Goal: Transaction & Acquisition: Book appointment/travel/reservation

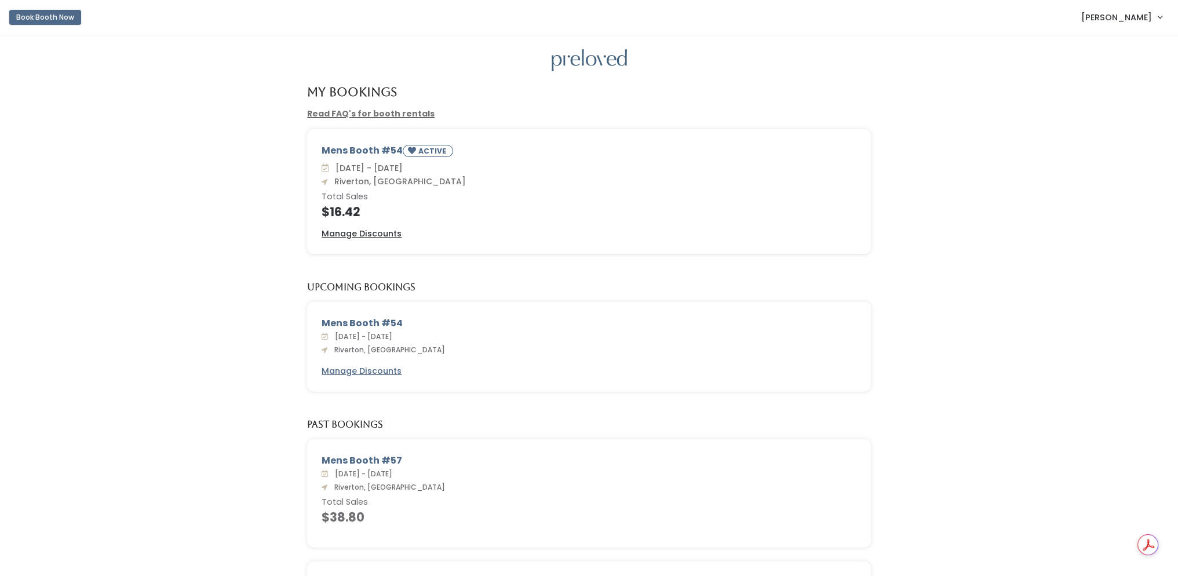
click at [35, 18] on button "Book Booth Now" at bounding box center [45, 17] width 72 height 15
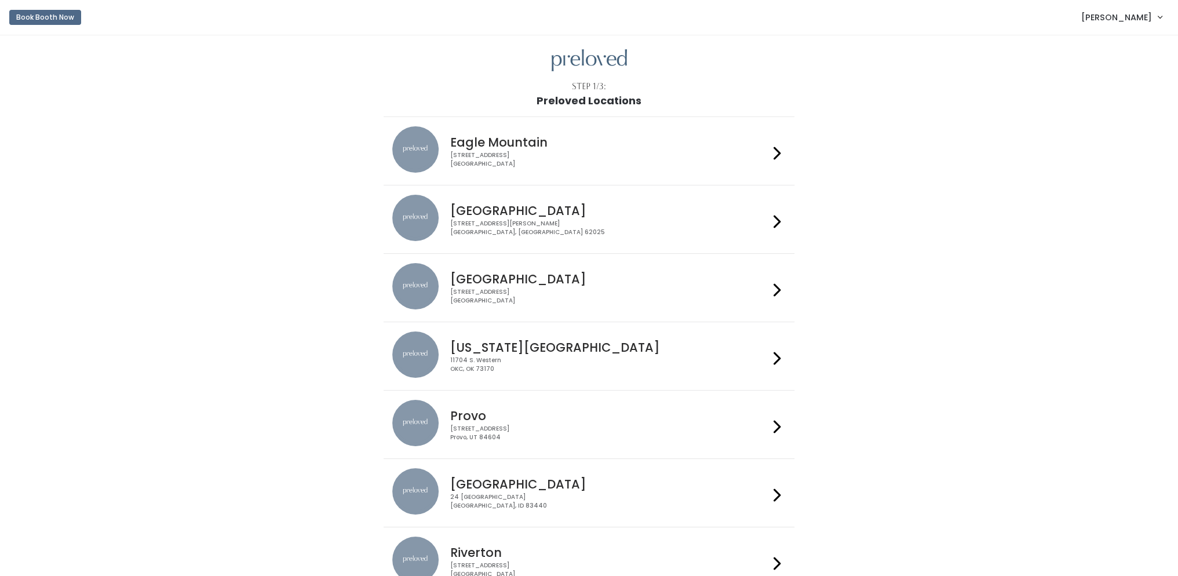
scroll to position [232, 0]
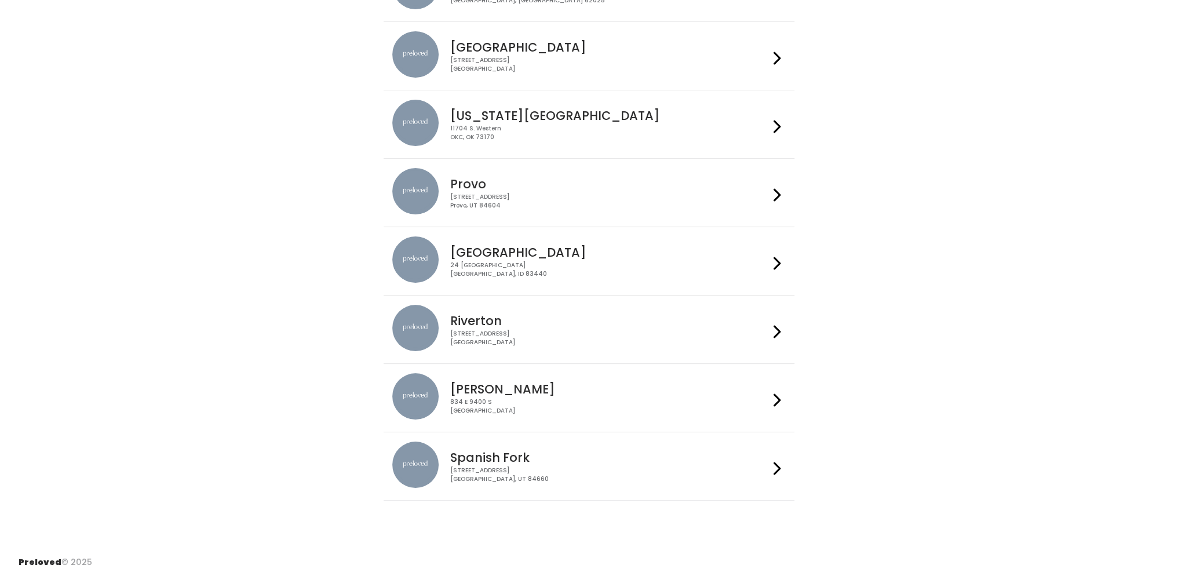
click at [675, 323] on h4 "Riverton" at bounding box center [609, 320] width 319 height 13
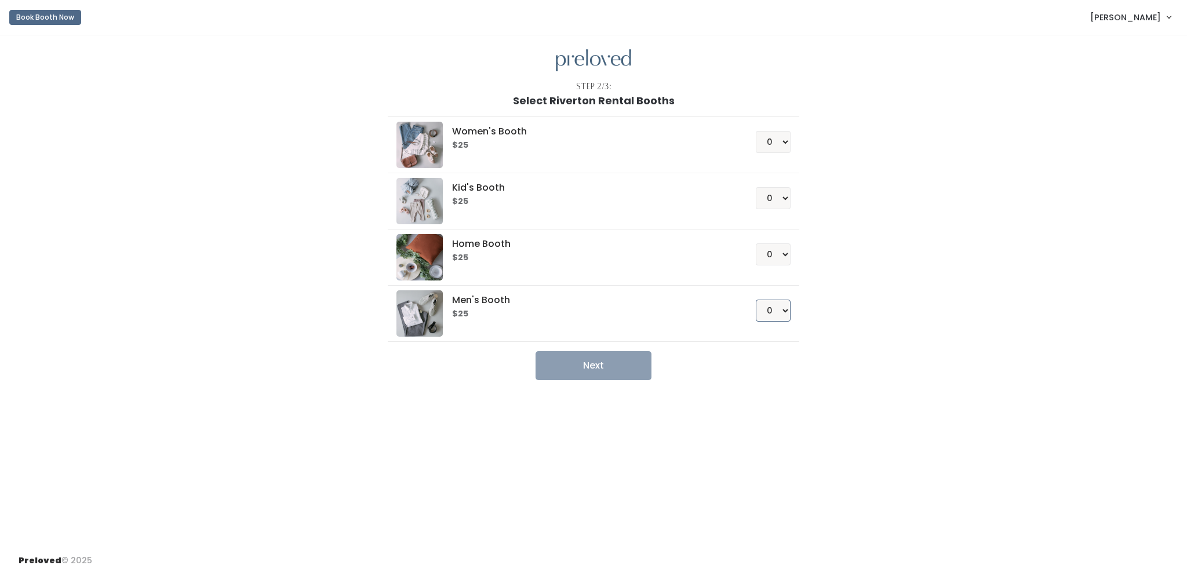
click at [775, 308] on select "0 1 2 3 4" at bounding box center [773, 311] width 35 height 22
select select "1"
click at [756, 300] on select "0 1 2 3 4" at bounding box center [773, 311] width 35 height 22
click at [618, 362] on button "Next" at bounding box center [594, 365] width 116 height 29
click at [598, 357] on button "Next" at bounding box center [594, 365] width 116 height 29
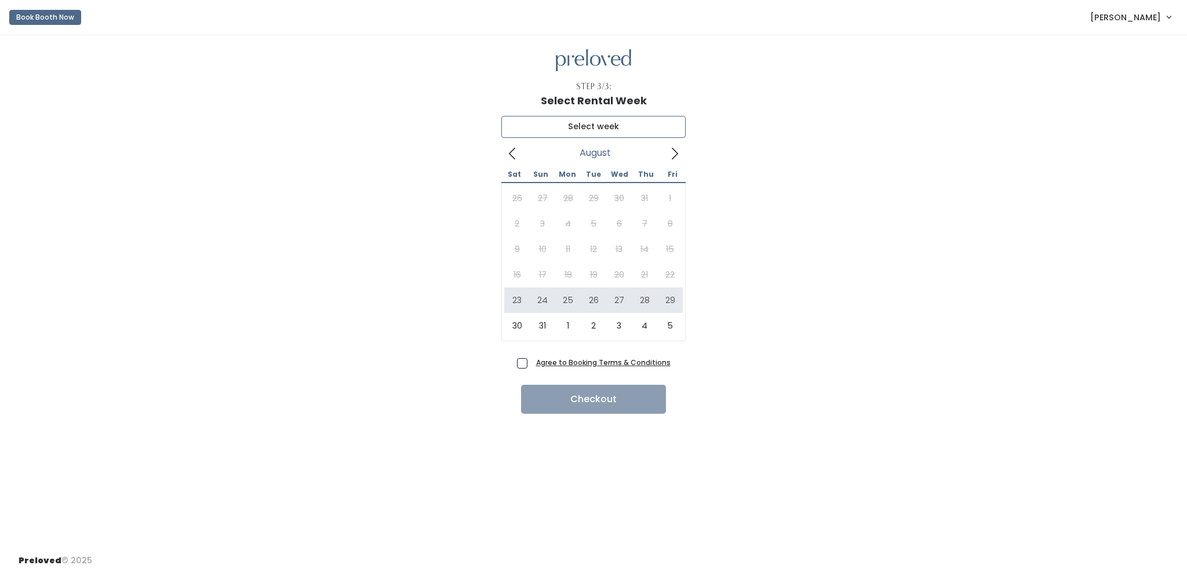
type input "August 23 to August 29"
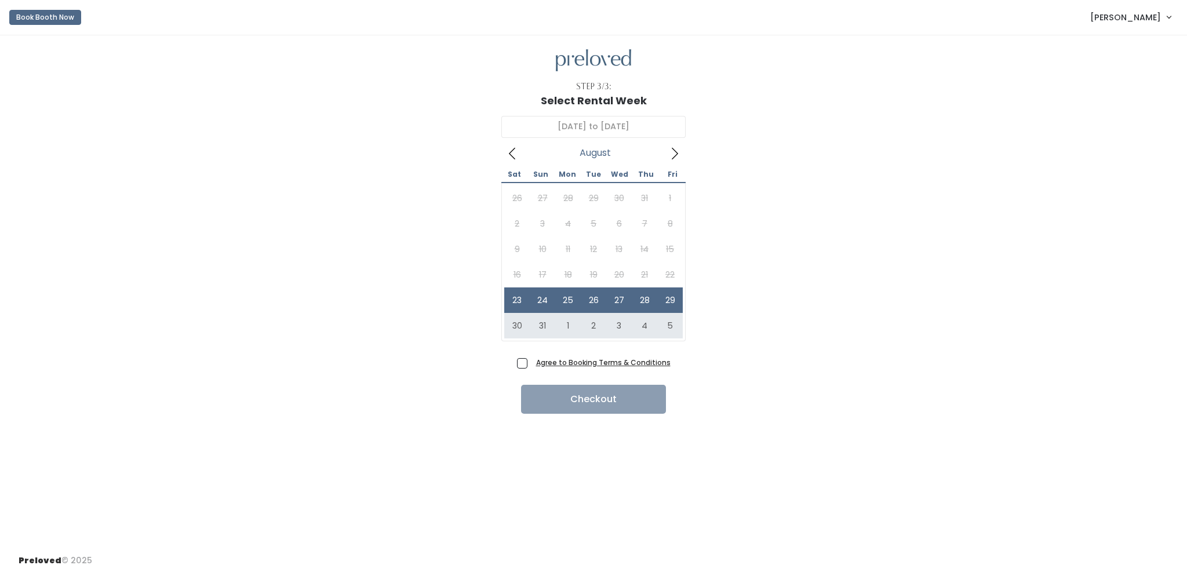
click at [531, 363] on span "Agree to Booking Terms & Conditions" at bounding box center [600, 362] width 139 height 12
click at [531, 363] on input "Agree to Booking Terms & Conditions" at bounding box center [535, 360] width 8 height 8
checkbox input "true"
click at [624, 391] on button "Checkout" at bounding box center [593, 399] width 145 height 29
type input "[DATE] to [DATE]"
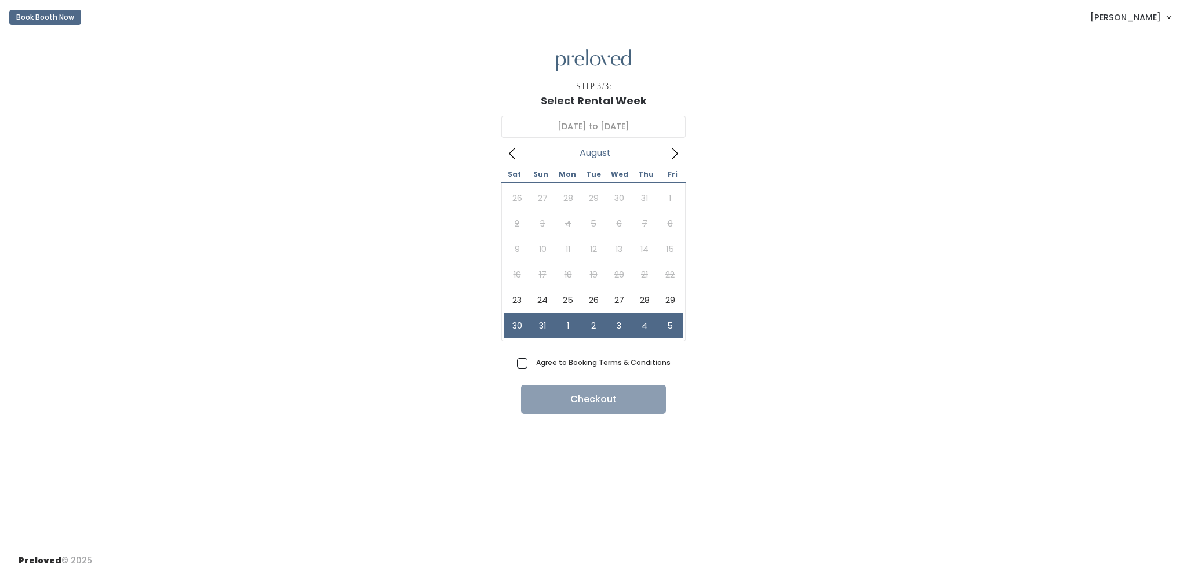
click at [531, 361] on span "Agree to Booking Terms & Conditions" at bounding box center [600, 362] width 139 height 12
click at [531, 361] on input "Agree to Booking Terms & Conditions" at bounding box center [535, 360] width 8 height 8
checkbox input "true"
click at [571, 396] on button "Checkout" at bounding box center [593, 399] width 145 height 29
